Goal: Information Seeking & Learning: Learn about a topic

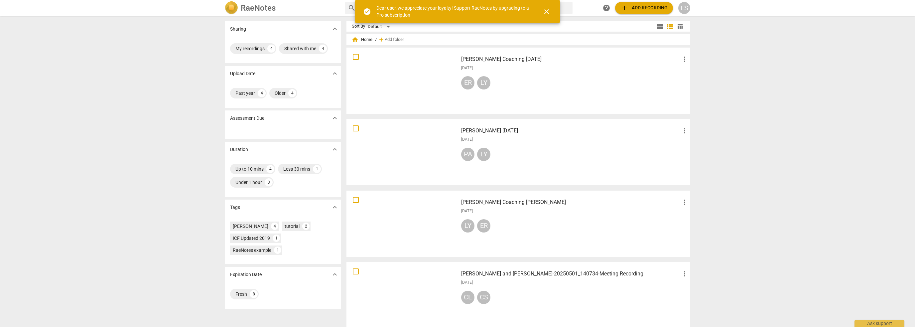
click at [495, 60] on h3 "[PERSON_NAME] Coaching [DATE]" at bounding box center [571, 59] width 220 height 8
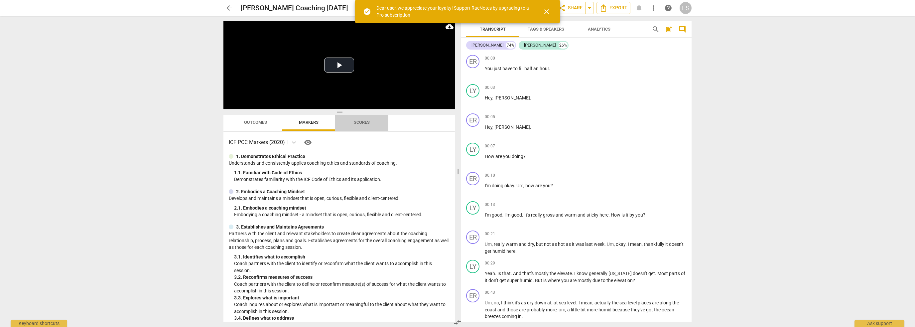
click at [364, 123] on span "Scores" at bounding box center [362, 122] width 16 height 5
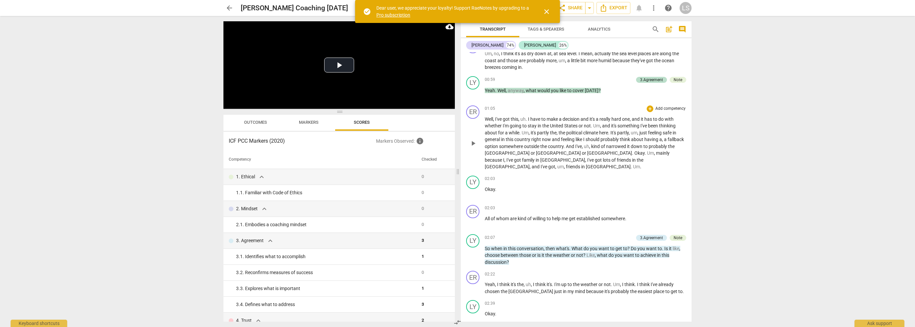
scroll to position [266, 0]
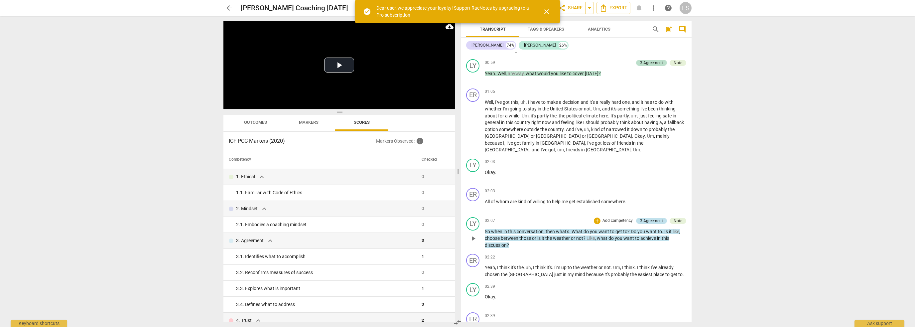
click at [645, 218] on div "3.Agreement" at bounding box center [651, 221] width 23 height 6
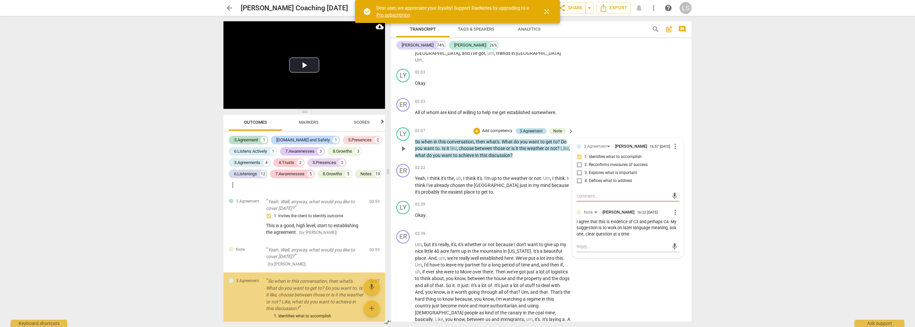
scroll to position [8, 0]
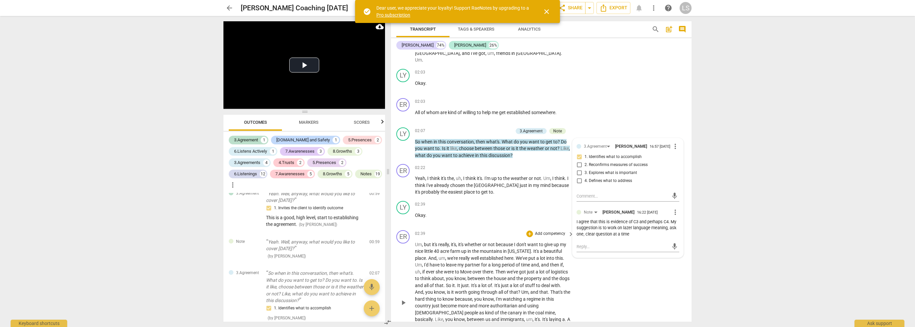
click at [490, 303] on span "more" at bounding box center [485, 305] width 12 height 5
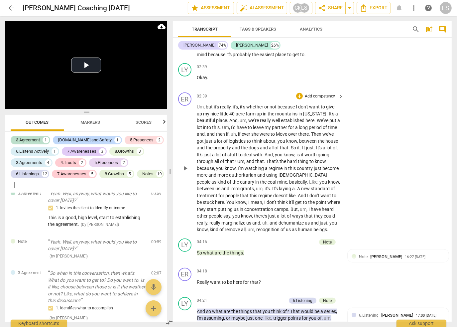
scroll to position [231, 0]
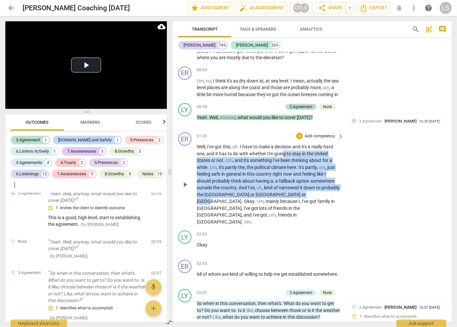
drag, startPoint x: 283, startPoint y: 159, endPoint x: 289, endPoint y: 203, distance: 44.3
click at [289, 203] on p "Well , I've got this , uh . I have to make a decision and it's a really hard on…" at bounding box center [269, 184] width 144 height 82
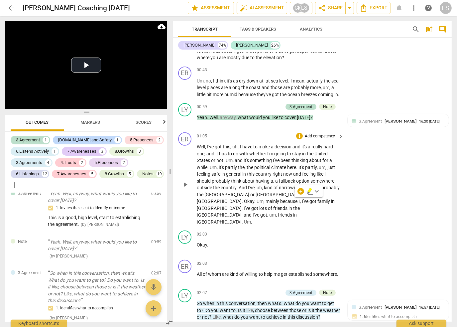
click at [372, 186] on div "ER play_arrow pause 01:05 + Add competency keyboard_arrow_right Well , I've got…" at bounding box center [312, 179] width 279 height 98
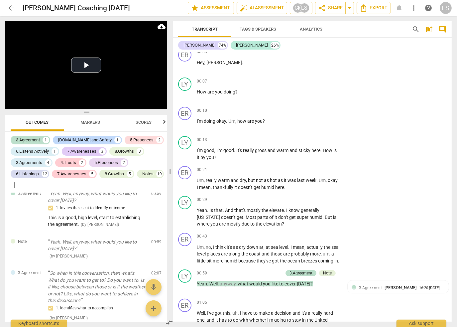
scroll to position [0, 0]
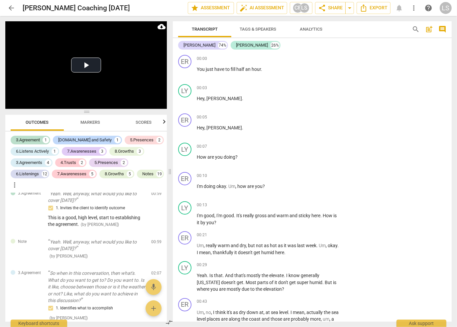
click at [144, 121] on span "Scores" at bounding box center [144, 122] width 16 height 5
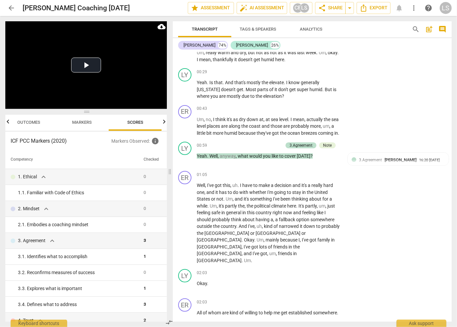
scroll to position [200, 0]
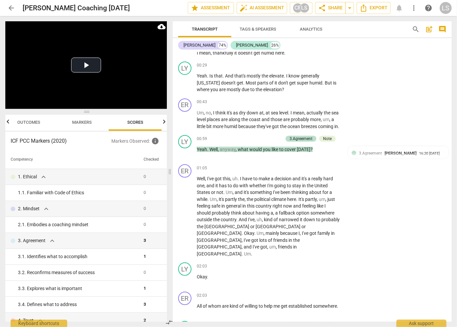
click at [314, 27] on span "Analytics" at bounding box center [311, 29] width 23 height 5
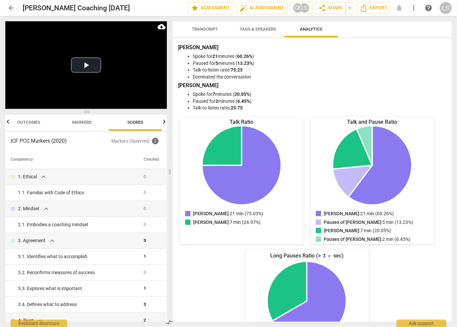
click at [200, 35] on button "Transcript" at bounding box center [204, 29] width 53 height 16
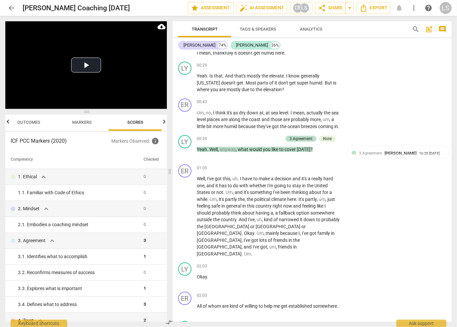
click at [261, 30] on span "Tags & Speakers" at bounding box center [258, 29] width 37 height 5
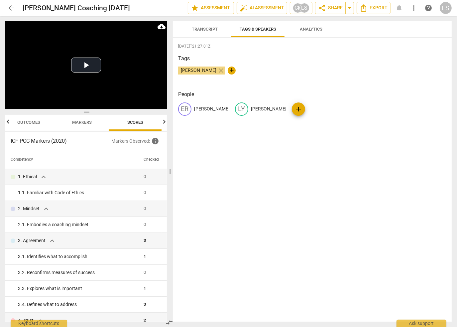
click at [210, 31] on span "Transcript" at bounding box center [205, 29] width 26 height 5
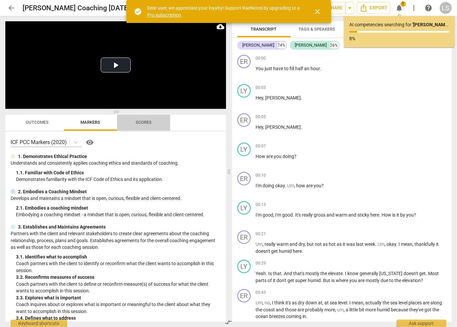
click at [149, 126] on span "Scores" at bounding box center [144, 122] width 32 height 9
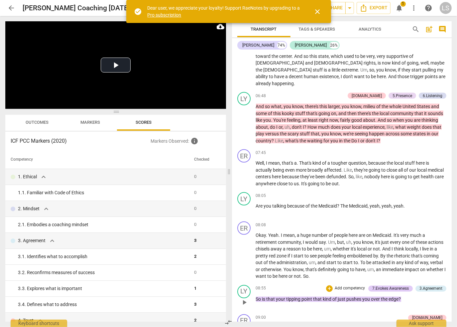
scroll to position [931, 0]
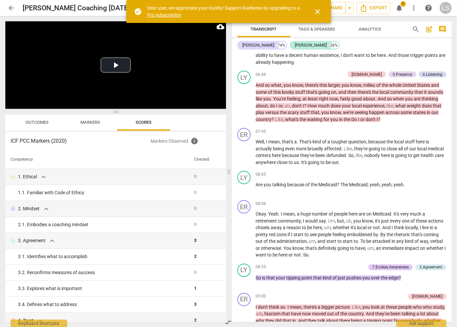
click at [319, 13] on span "close" at bounding box center [318, 12] width 8 height 8
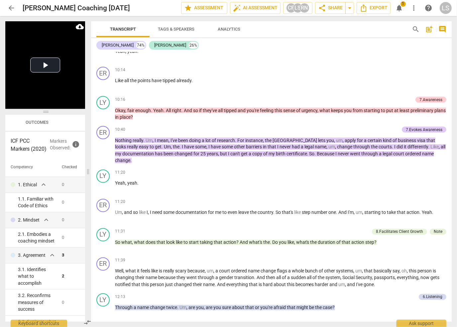
scroll to position [1046, 0]
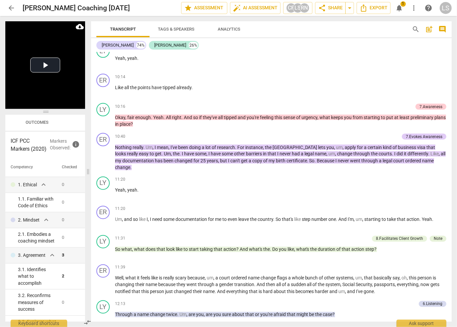
drag, startPoint x: 230, startPoint y: 172, endPoint x: 89, endPoint y: 196, distance: 142.9
click at [89, 196] on span at bounding box center [88, 171] width 4 height 311
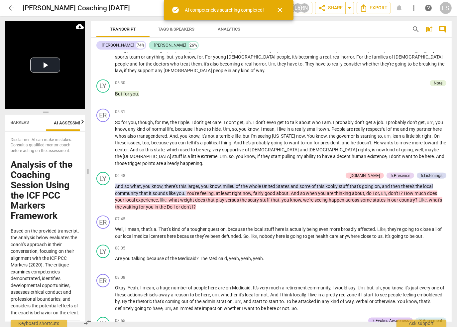
scroll to position [0, 94]
click at [232, 10] on div "AI competencies searching completed!" at bounding box center [224, 10] width 79 height 7
click at [176, 10] on span "check_circle" at bounding box center [176, 10] width 8 height 8
click at [200, 7] on div "AI competencies searching completed!" at bounding box center [224, 10] width 79 height 7
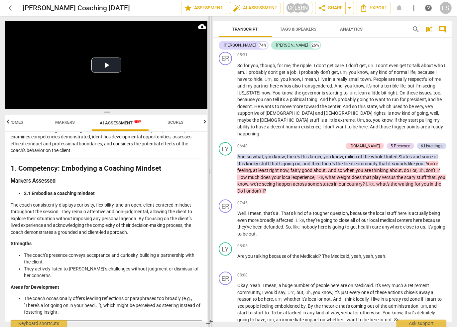
scroll to position [0, 25]
drag, startPoint x: 88, startPoint y: 172, endPoint x: 210, endPoint y: 181, distance: 122.7
click at [210, 181] on span at bounding box center [211, 171] width 4 height 311
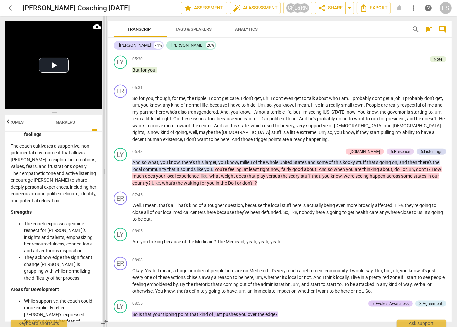
scroll to position [752, 0]
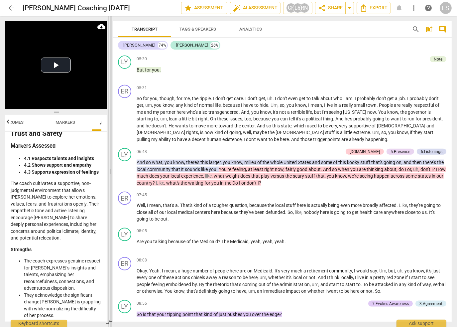
drag, startPoint x: 209, startPoint y: 173, endPoint x: 108, endPoint y: 201, distance: 104.4
click at [108, 201] on span at bounding box center [110, 171] width 4 height 311
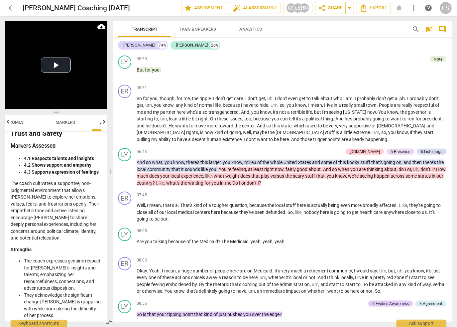
click at [104, 122] on icon "button" at bounding box center [104, 122] width 2 height 4
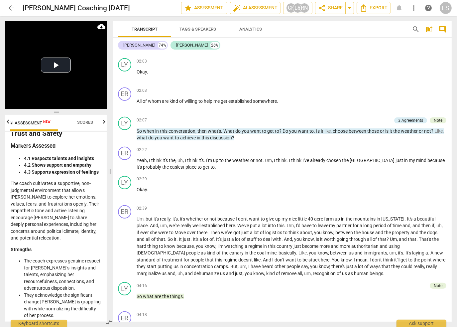
scroll to position [338, 0]
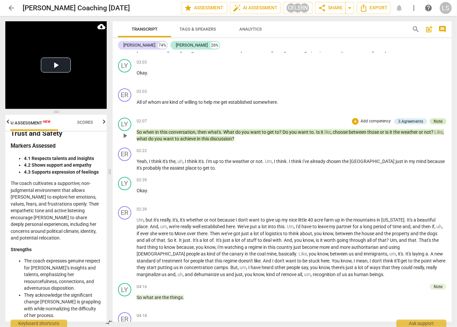
click at [440, 118] on div "Note" at bounding box center [438, 121] width 9 height 6
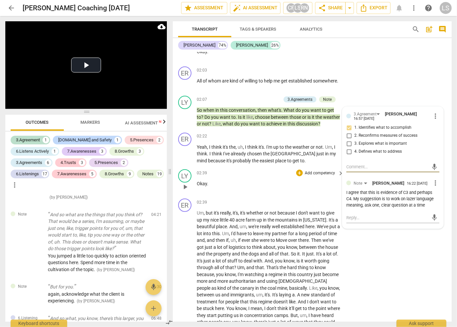
scroll to position [428, 0]
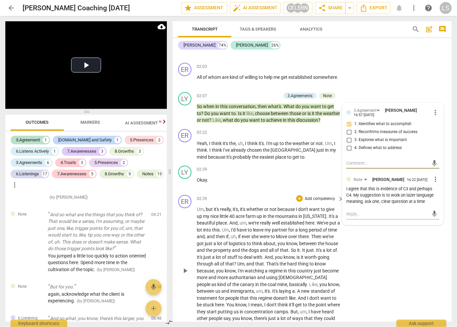
click at [291, 295] on span "like" at bounding box center [292, 297] width 7 height 5
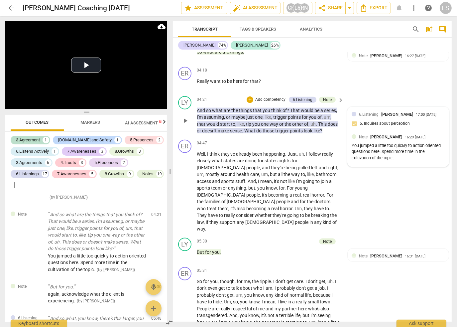
scroll to position [698, 0]
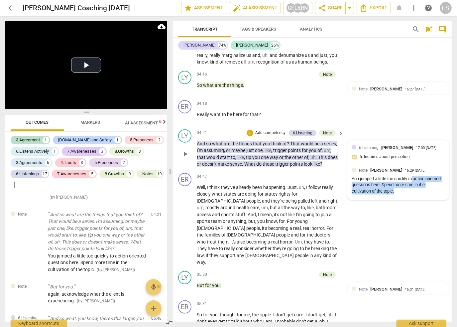
drag, startPoint x: 412, startPoint y: 178, endPoint x: 418, endPoint y: 195, distance: 18.0
click at [418, 195] on div "6.Listening Lynne Sexten 17:00 08-11-2025 5. Inquires about perception Note Cor…" at bounding box center [398, 170] width 101 height 60
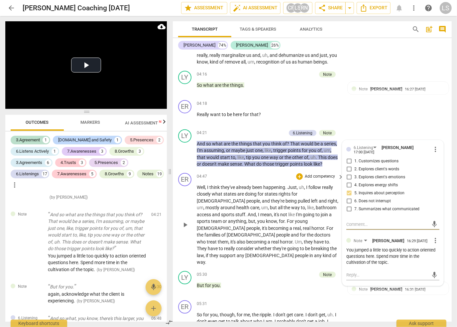
click at [246, 225] on span "[DEMOGRAPHIC_DATA]" at bounding box center [222, 227] width 50 height 5
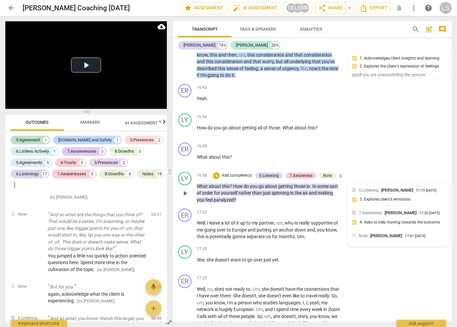
scroll to position [2494, 0]
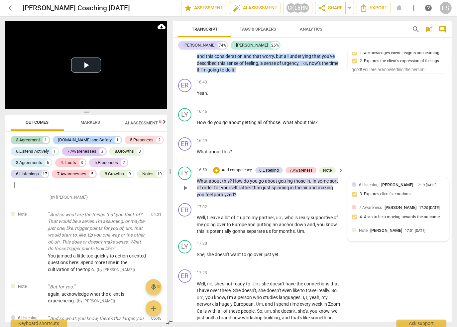
click at [414, 229] on div "Note Corry Robertson 17:01 09-10-2025" at bounding box center [398, 232] width 93 height 10
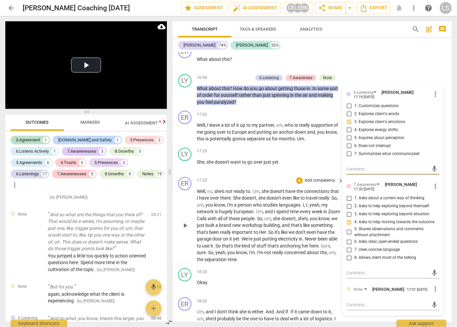
scroll to position [2594, 0]
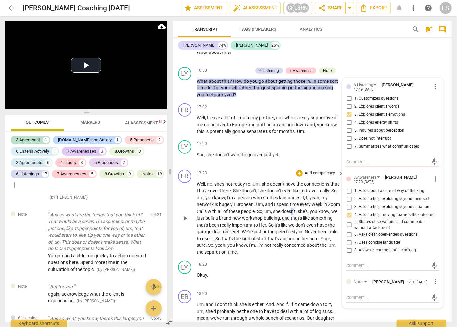
click at [296, 209] on span "doesn't" at bounding box center [288, 211] width 15 height 5
click at [454, 258] on div "Transcript Tags & Speakers Analytics search post_add comment Erika 74% Lynne 26…" at bounding box center [313, 171] width 287 height 311
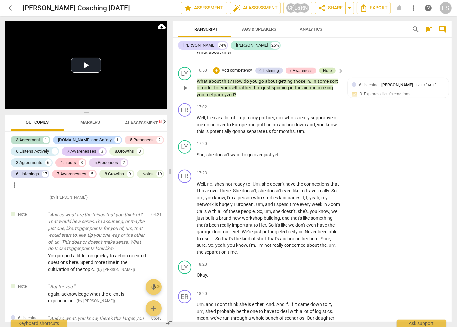
click at [329, 68] on div "Note" at bounding box center [327, 71] width 9 height 6
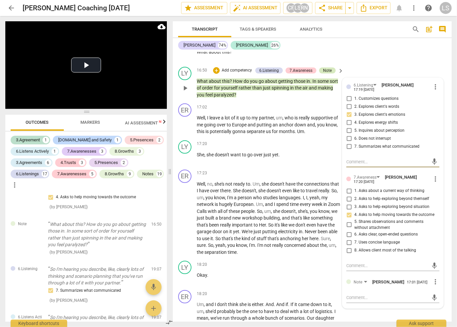
scroll to position [2400, 0]
click at [276, 209] on p "Well , no , she's not ready to . Um , she doesn't have the connections that I h…" at bounding box center [269, 218] width 144 height 75
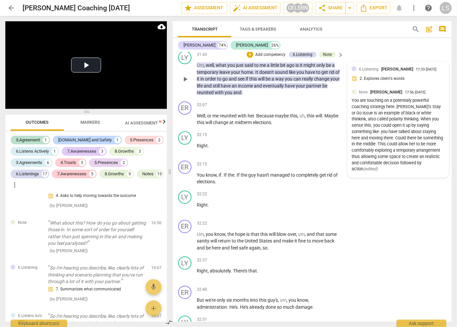
scroll to position [5055, 0]
